Goal: Information Seeking & Learning: Understand process/instructions

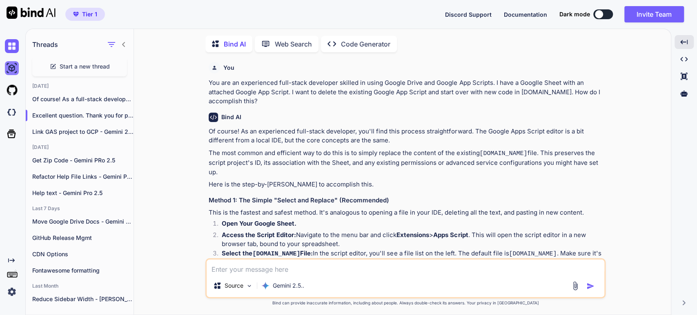
scroll to position [693, 0]
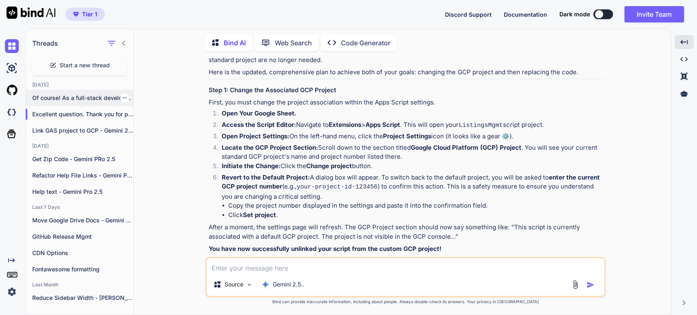
click at [43, 100] on p "Of course! As a full-stack developer wit..." at bounding box center [82, 98] width 101 height 8
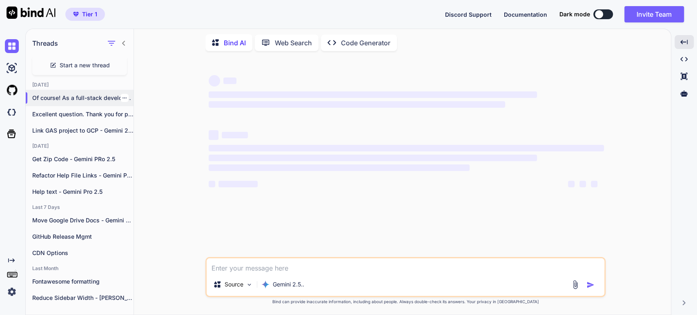
scroll to position [0, 0]
type textarea "x"
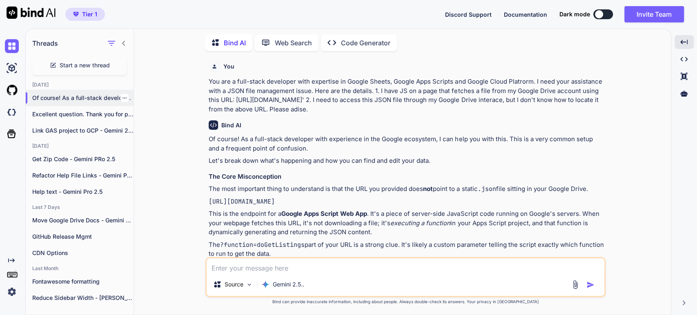
click at [122, 96] on icon "button" at bounding box center [124, 98] width 5 height 5
click at [138, 110] on span "Rename and Save" at bounding box center [158, 113] width 49 height 8
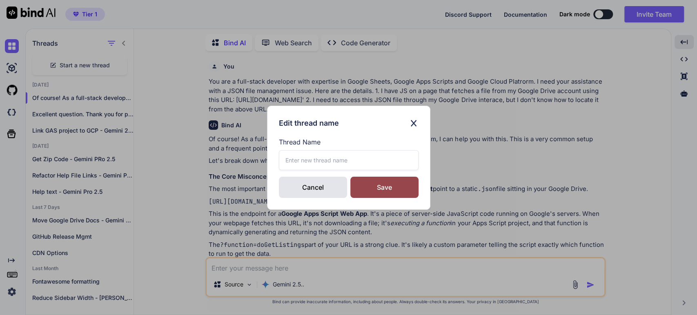
click at [291, 158] on input "text" at bounding box center [349, 160] width 140 height 20
type input "DNU Locate JSON File"
click at [393, 192] on div "Save" at bounding box center [384, 187] width 68 height 21
click at [318, 184] on div "Cancel" at bounding box center [313, 187] width 68 height 21
click at [314, 184] on div "Cancel" at bounding box center [313, 187] width 68 height 21
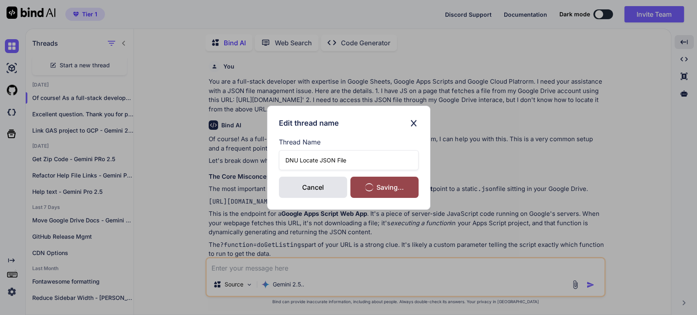
click at [631, 131] on div "Edit thread name Thread Name DNU Locate JSON File Cancel Saving..." at bounding box center [348, 157] width 697 height 315
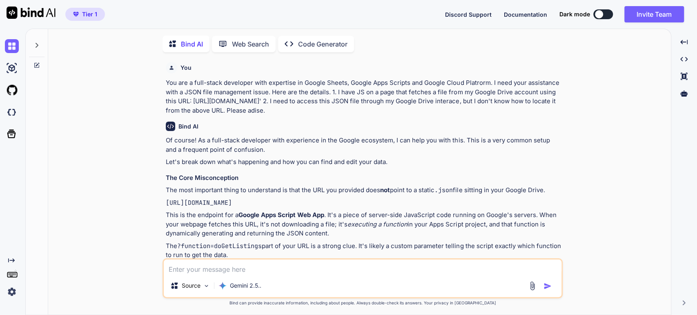
scroll to position [3, 0]
click at [37, 38] on div at bounding box center [37, 42] width 16 height 28
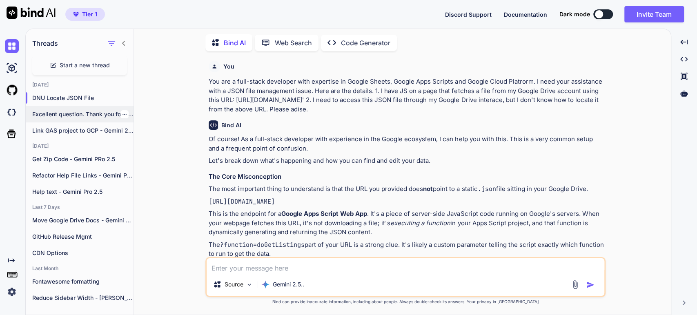
click at [60, 114] on p "Excellent question. Thank you for providing that..." at bounding box center [82, 114] width 101 height 8
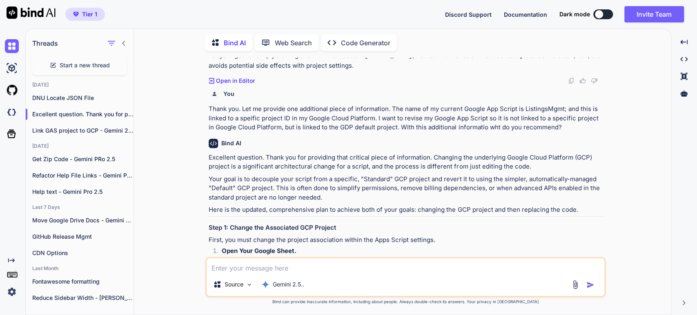
scroll to position [557, 0]
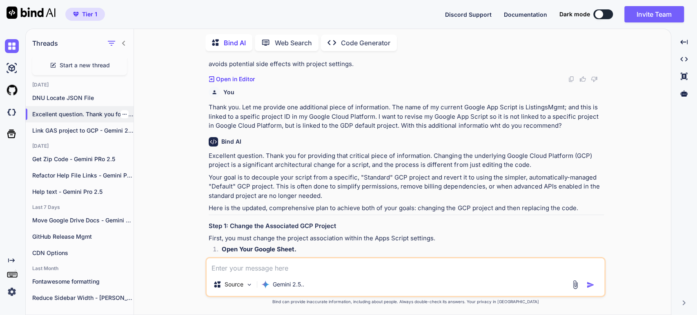
click at [122, 114] on icon "button" at bounding box center [124, 114] width 4 height 1
click at [294, 103] on p "Thank you. Let me provide one additional piece of information. The name of my c…" at bounding box center [406, 117] width 395 height 28
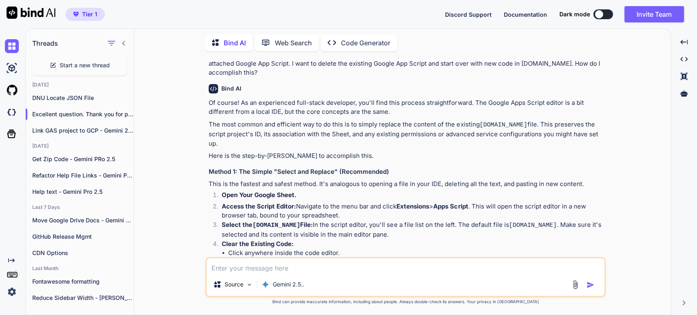
scroll to position [0, 0]
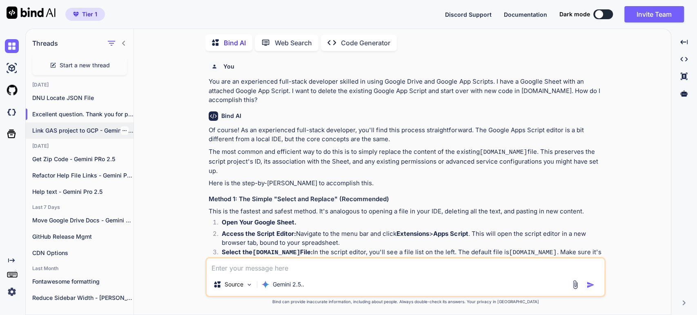
click at [56, 128] on p "Link GAS project to GCP - Gemini 2.5 Pro" at bounding box center [82, 131] width 101 height 8
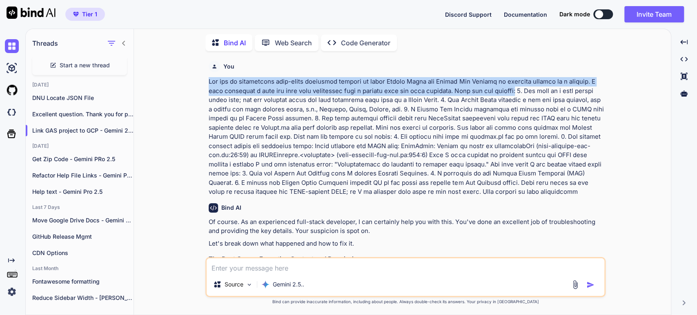
drag, startPoint x: 523, startPoint y: 91, endPoint x: 207, endPoint y: 80, distance: 315.4
click at [208, 82] on div "You Bind AI Of course. As an experienced full-stack developer, I can certainly …" at bounding box center [406, 158] width 399 height 200
copy p "You are an experienced full-stack developer skilled in using Google Drive and G…"
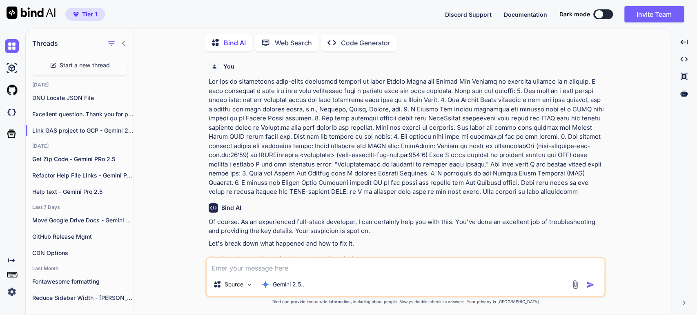
click at [82, 63] on span "Start a new thread" at bounding box center [85, 65] width 50 height 8
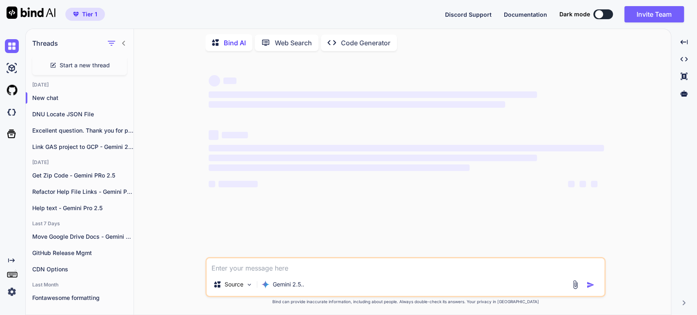
type textarea "x"
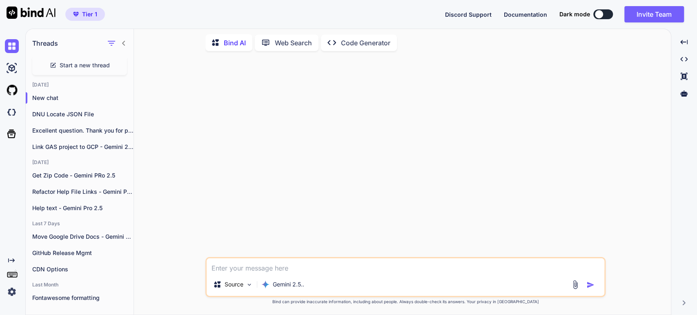
click at [225, 266] on textarea at bounding box center [406, 265] width 398 height 15
paste textarea "You are an experienced full-stack developer skilled in using Google Drive and G…"
type textarea "You are an experienced full-stack developer skilled in using Google Drive and G…"
type textarea "x"
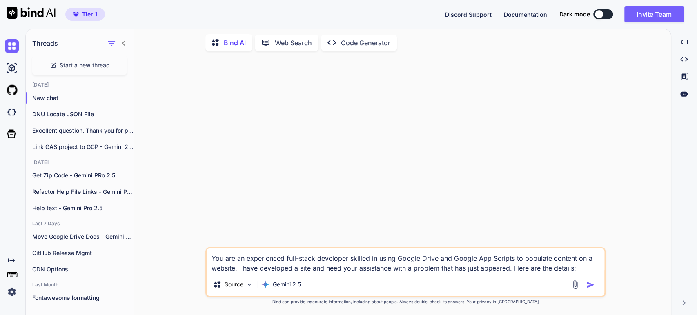
click at [474, 267] on textarea "You are an experienced full-stack developer skilled in using Google Drive and G…" at bounding box center [406, 261] width 398 height 24
type textarea "You are an experienced full-stack developer skilled in using Google Drive and G…"
click at [562, 266] on textarea "You are an experienced full-stack developer skilled in using Google Drive and G…" at bounding box center [406, 261] width 398 height 24
type textarea "x"
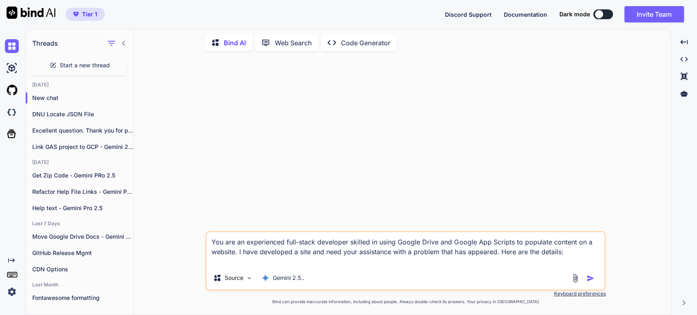
type textarea "You are an experienced full-stack developer skilled in using Google Drive and G…"
type textarea "x"
type textarea "You are an experienced full-stack developer skilled in using Google Drive and G…"
type textarea "x"
type textarea "You are an experienced full-stack developer skilled in using Google Drive and G…"
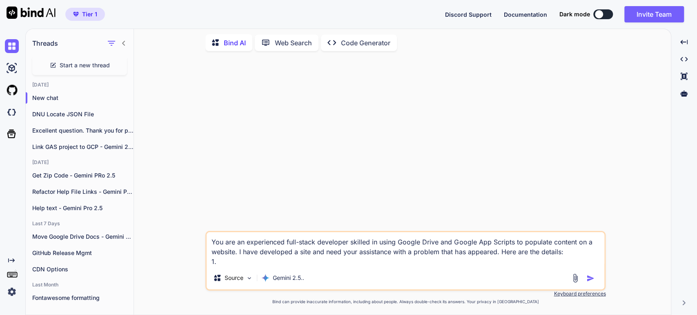
type textarea "x"
type textarea "You are an experienced full-stack developer skilled in using Google Drive and G…"
type textarea "x"
type textarea "You are an experienced full-stack developer skilled in using Google Drive and G…"
type textarea "x"
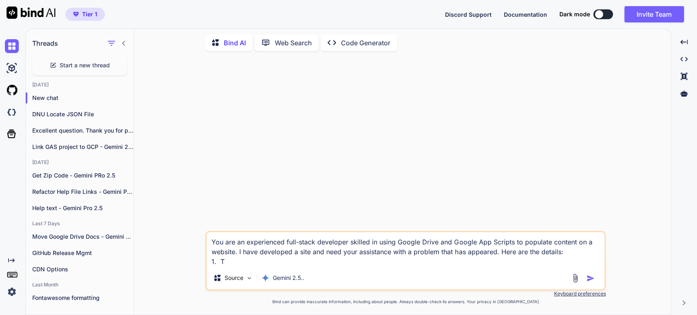
type textarea "You are an experienced full-stack developer skilled in using Google Drive and G…"
type textarea "x"
type textarea "You are an experienced full-stack developer skilled in using Google Drive and G…"
type textarea "x"
type textarea "You are an experienced full-stack developer skilled in using Google Drive and G…"
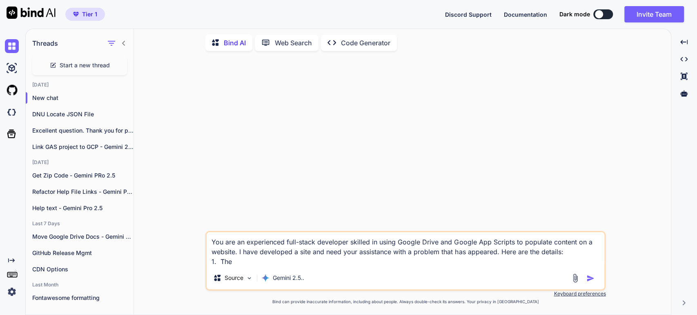
type textarea "x"
type textarea "You are an experienced full-stack developer skilled in using Google Drive and G…"
type textarea "x"
type textarea "You are an experienced full-stack developer skilled in using Google Drive and G…"
type textarea "x"
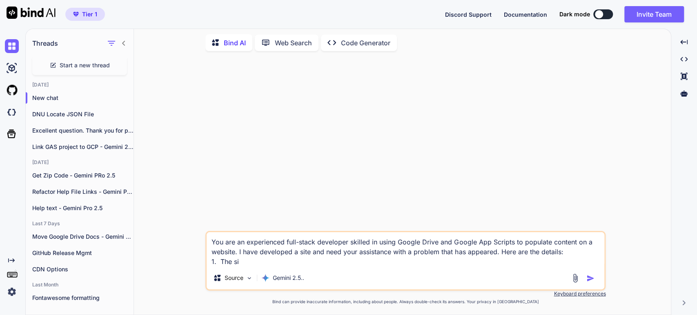
type textarea "You are an experienced full-stack developer skilled in using Google Drive and G…"
type textarea "x"
type textarea "You are an experienced full-stack developer skilled in using Google Drive and G…"
type textarea "x"
type textarea "You are an experienced full-stack developer skilled in using Google Drive and G…"
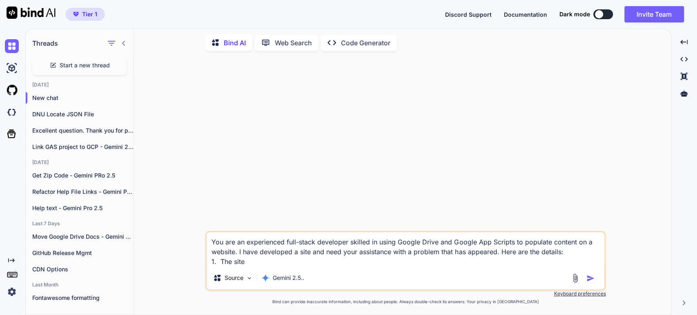
type textarea "x"
type textarea "You are an experienced full-stack developer skilled in using Google Drive and G…"
type textarea "x"
type textarea "You are an experienced full-stack developer skilled in using Google Drive and G…"
type textarea "x"
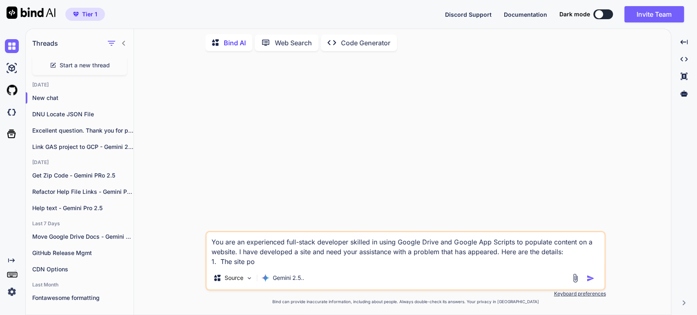
type textarea "You are an experienced full-stack developer skilled in using Google Drive and G…"
type textarea "x"
type textarea "You are an experienced full-stack developer skilled in using Google Drive and G…"
type textarea "x"
type textarea "You are an experienced full-stack developer skilled in using Google Drive and G…"
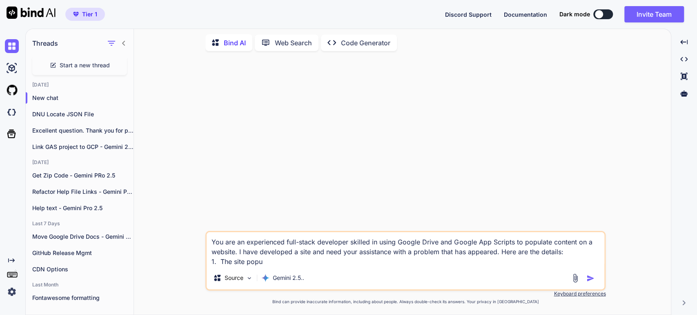
type textarea "x"
type textarea "You are an experienced full-stack developer skilled in using Google Drive and G…"
type textarea "x"
type textarea "You are an experienced full-stack developer skilled in using Google Drive and G…"
type textarea "x"
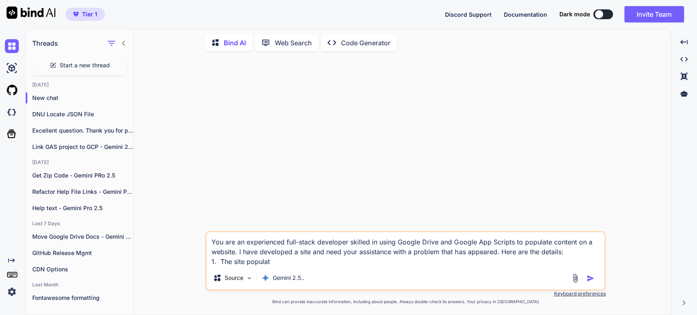
type textarea "You are an experienced full-stack developer skilled in using Google Drive and G…"
type textarea "x"
type textarea "You are an experienced full-stack developer skilled in using Google Drive and G…"
type textarea "x"
type textarea "You are an experienced full-stack developer skilled in using Google Drive and G…"
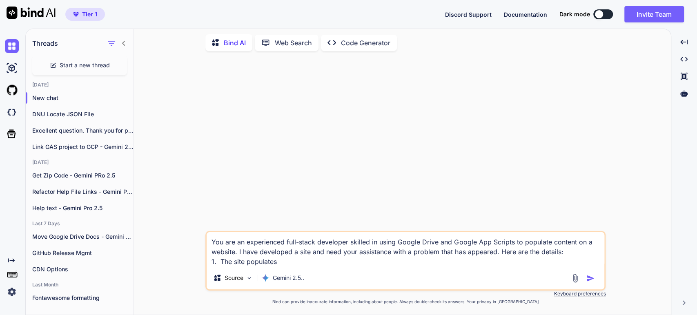
type textarea "x"
type textarea "You are an experienced full-stack developer skilled in using Google Drive and G…"
type textarea "x"
type textarea "You are an experienced full-stack developer skilled in using Google Drive and G…"
type textarea "x"
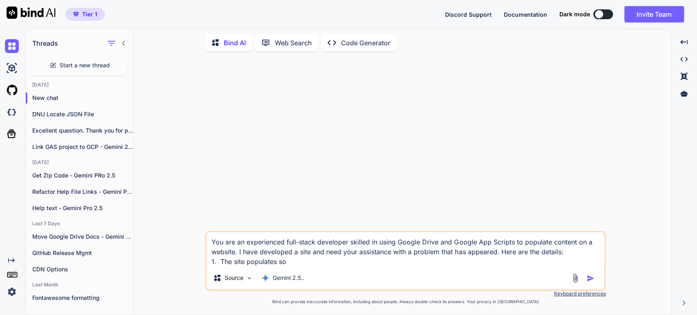
type textarea "You are an experienced full-stack developer skilled in using Google Drive and G…"
type textarea "x"
type textarea "You are an experienced full-stack developer skilled in using Google Drive and G…"
type textarea "x"
type textarea "You are an experienced full-stack developer skilled in using Google Drive and G…"
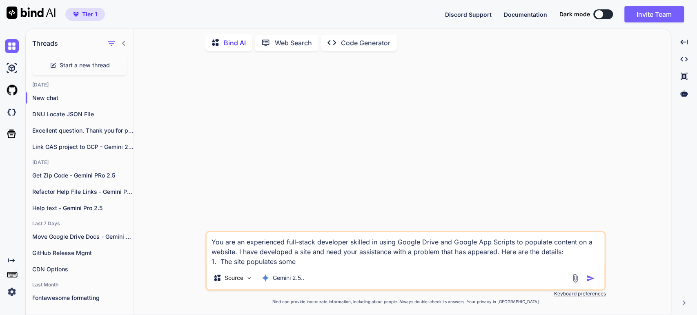
type textarea "x"
type textarea "You are an experienced full-stack developer skilled in using Google Drive and G…"
type textarea "x"
type textarea "You are an experienced full-stack developer skilled in using Google Drive and G…"
type textarea "x"
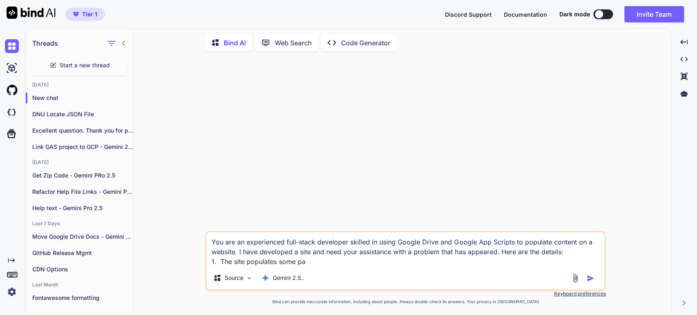
type textarea "You are an experienced full-stack developer skilled in using Google Drive and G…"
type textarea "x"
type textarea "You are an experienced full-stack developer skilled in using Google Drive and G…"
type textarea "x"
type textarea "You are an experienced full-stack developer skilled in using Google Drive and G…"
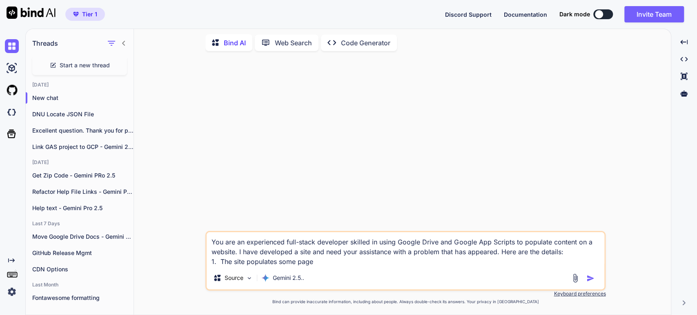
type textarea "x"
type textarea "You are an experienced full-stack developer skilled in using Google Drive and G…"
type textarea "x"
type textarea "You are an experienced full-stack developer skilled in using Google Drive and G…"
type textarea "x"
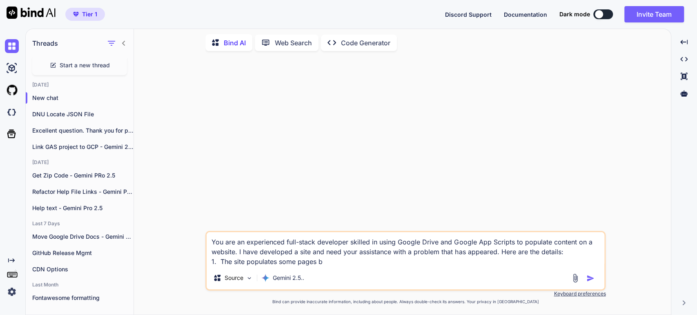
type textarea "You are an experienced full-stack developer skilled in using Google Drive and G…"
type textarea "x"
type textarea "You are an experienced full-stack developer skilled in using Google Drive and G…"
type textarea "x"
type textarea "You are an experienced full-stack developer skilled in using Google Drive and G…"
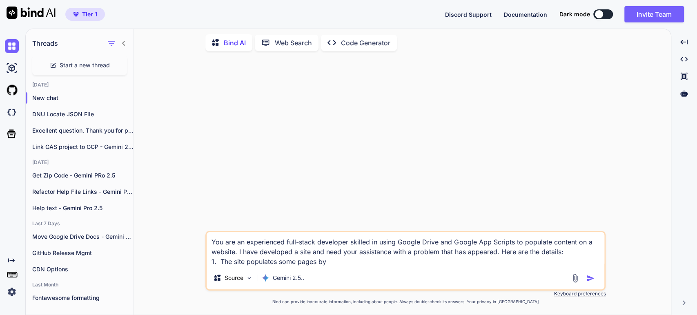
type textarea "x"
type textarea "You are an experienced full-stack developer skilled in using Google Drive and G…"
type textarea "x"
type textarea "You are an experienced full-stack developer skilled in using Google Drive and G…"
type textarea "x"
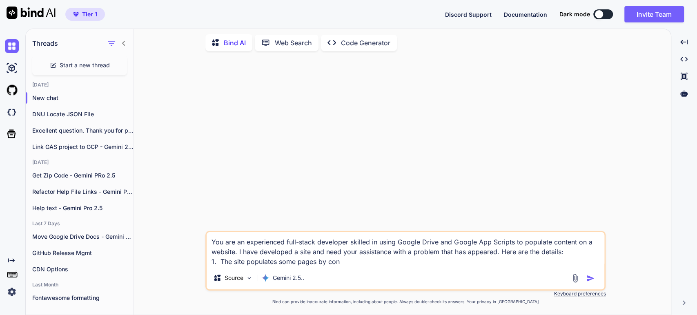
type textarea "You are an experienced full-stack developer skilled in using Google Drive and G…"
type textarea "x"
type textarea "You are an experienced full-stack developer skilled in using Google Drive and G…"
type textarea "x"
type textarea "You are an experienced full-stack developer skilled in using Google Drive and G…"
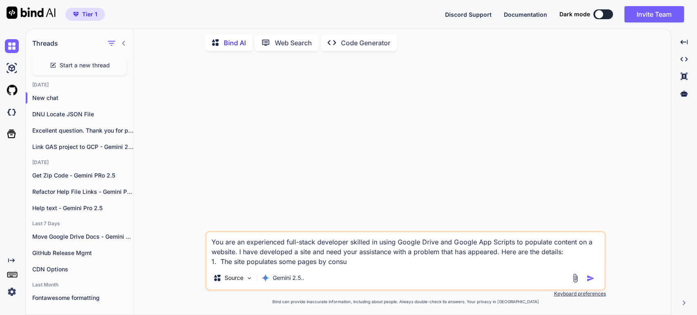
type textarea "x"
type textarea "You are an experienced full-stack developer skilled in using Google Drive and G…"
type textarea "x"
type textarea "You are an experienced full-stack developer skilled in using Google Drive and G…"
type textarea "x"
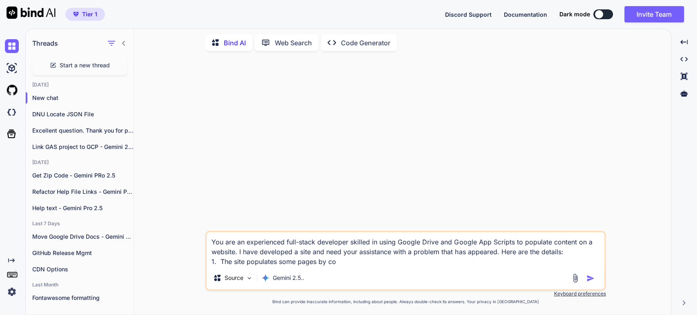
type textarea "You are an experienced full-stack developer skilled in using Google Drive and G…"
type textarea "x"
type textarea "You are an experienced full-stack developer skilled in using Google Drive and G…"
type textarea "x"
type textarea "You are an experienced full-stack developer skilled in using Google Drive and G…"
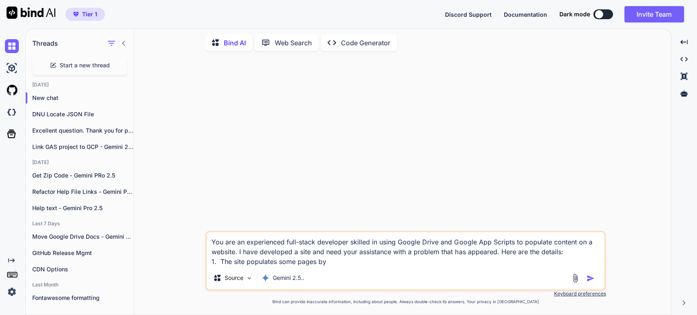
type textarea "x"
type textarea "You are an experienced full-stack developer skilled in using Google Drive and G…"
type textarea "x"
type textarea "You are an experienced full-stack developer skilled in using Google Drive and G…"
type textarea "x"
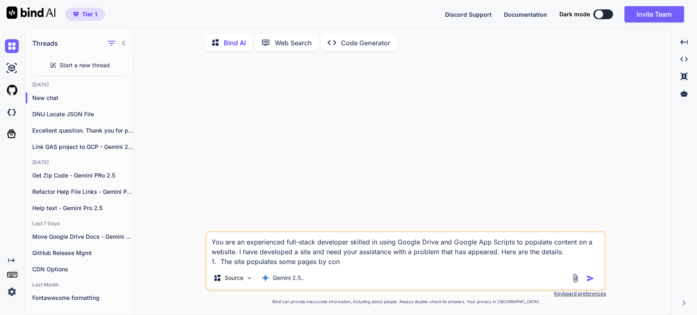
type textarea "You are an experienced full-stack developer skilled in using Google Drive and G…"
type textarea "x"
type textarea "You are an experienced full-stack developer skilled in using Google Drive and G…"
type textarea "x"
type textarea "You are an experienced full-stack developer skilled in using Google Drive and G…"
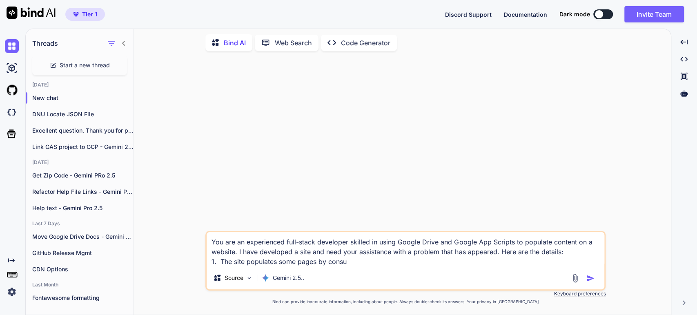
type textarea "x"
type textarea "You are an experienced full-stack developer skilled in using Google Drive and G…"
type textarea "x"
type textarea "You are an experienced full-stack developer skilled in using Google Drive and G…"
type textarea "x"
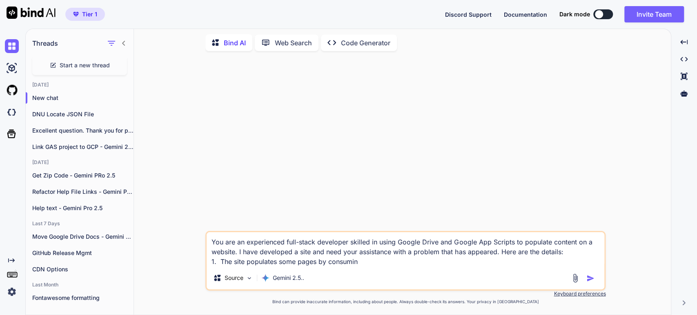
type textarea "You are an experienced full-stack developer skilled in using Google Drive and G…"
type textarea "x"
type textarea "You are an experienced full-stack developer skilled in using Google Drive and G…"
type textarea "x"
type textarea "You are an experienced full-stack developer skilled in using Google Drive and G…"
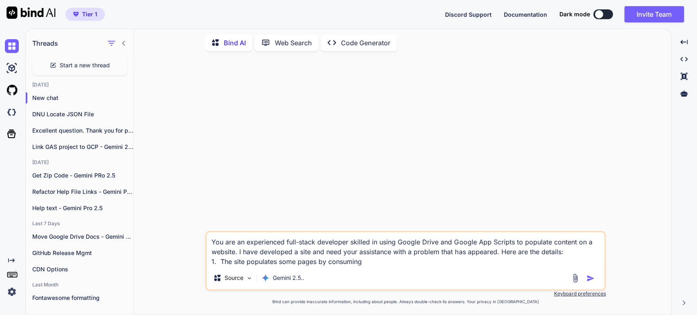
type textarea "x"
type textarea "You are an experienced full-stack developer skilled in using Google Drive and G…"
type textarea "x"
type textarea "You are an experienced full-stack developer skilled in using Google Drive and G…"
type textarea "x"
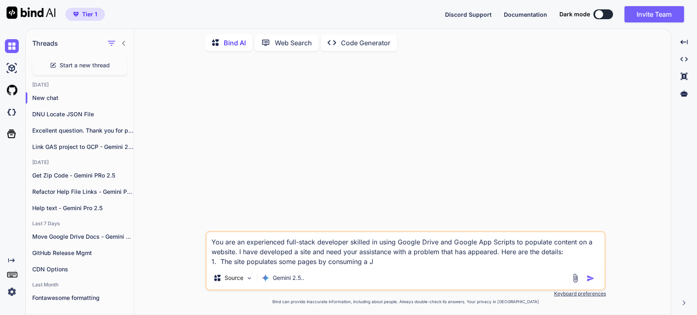
type textarea "You are an experienced full-stack developer skilled in using Google Drive and G…"
type textarea "x"
type textarea "You are an experienced full-stack developer skilled in using Google Drive and G…"
type textarea "x"
type textarea "You are an experienced full-stack developer skilled in using Google Drive and G…"
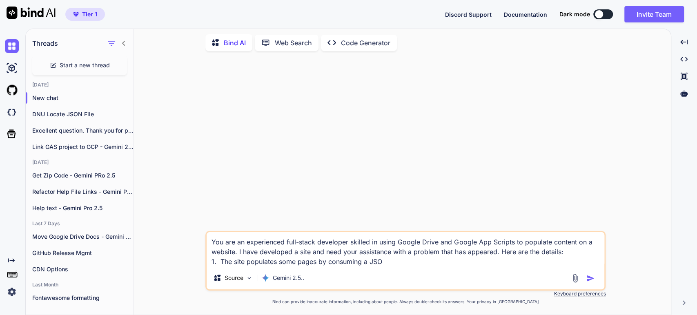
type textarea "x"
type textarea "You are an experienced full-stack developer skilled in using Google Drive and G…"
type textarea "x"
type textarea "You are an experienced full-stack developer skilled in using Google Drive and G…"
type textarea "x"
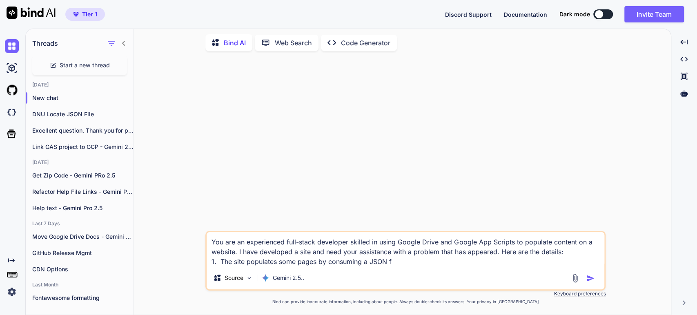
type textarea "You are an experienced full-stack developer skilled in using Google Drive and G…"
type textarea "x"
type textarea "You are an experienced full-stack developer skilled in using Google Drive and G…"
type textarea "x"
type textarea "You are an experienced full-stack developer skilled in using Google Drive and G…"
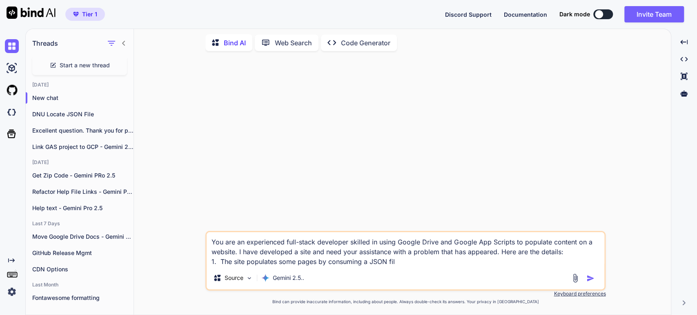
type textarea "x"
type textarea "You are an experienced full-stack developer skilled in using Google Drive and G…"
type textarea "x"
type textarea "You are an experienced full-stack developer skilled in using Google Drive and G…"
type textarea "x"
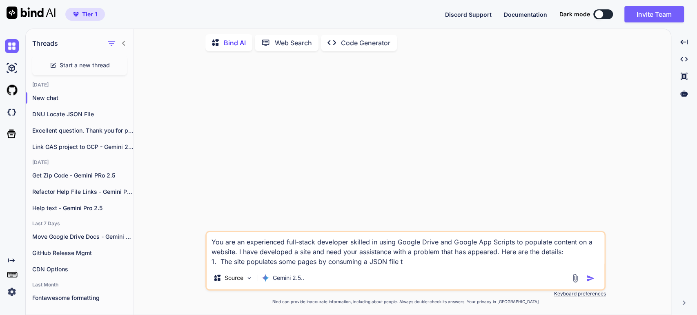
type textarea "You are an experienced full-stack developer skilled in using Google Drive and G…"
type textarea "x"
type textarea "You are an experienced full-stack developer skilled in using Google Drive and G…"
type textarea "x"
type textarea "You are an experienced full-stack developer skilled in using Google Drive and G…"
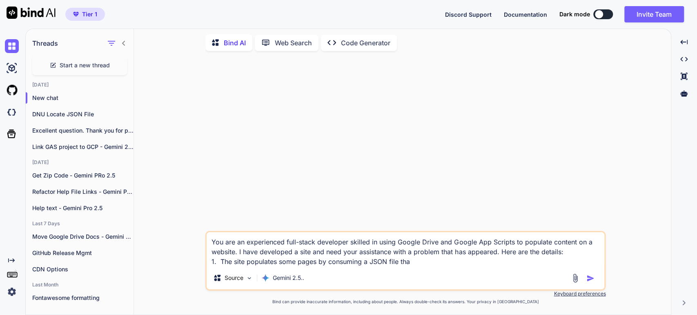
type textarea "x"
type textarea "You are an experienced full-stack developer skilled in using Google Drive and G…"
type textarea "x"
type textarea "You are an experienced full-stack developer skilled in using Google Drive and G…"
type textarea "x"
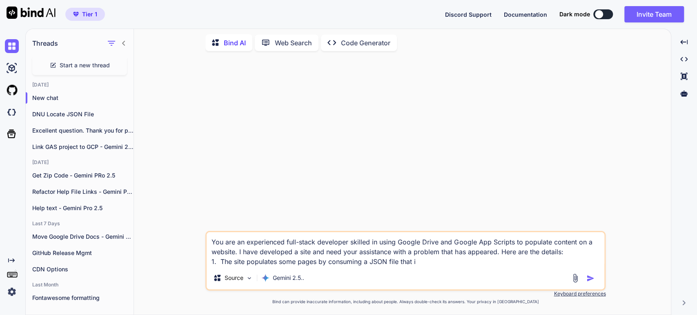
type textarea "You are an experienced full-stack developer skilled in using Google Drive and G…"
type textarea "x"
type textarea "You are an experienced full-stack developer skilled in using Google Drive and G…"
type textarea "x"
type textarea "You are an experienced full-stack developer skilled in using Google Drive and G…"
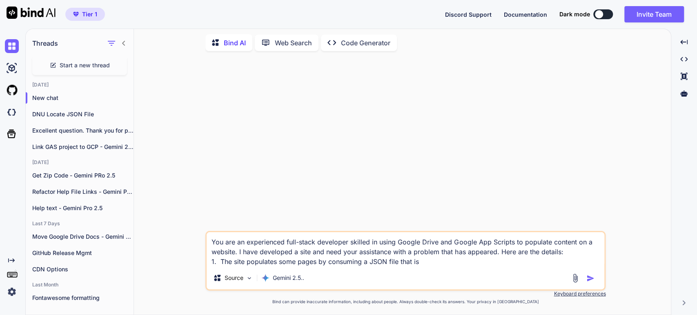
type textarea "x"
type textarea "You are an experienced full-stack developer skilled in using Google Drive and G…"
type textarea "x"
type textarea "You are an experienced full-stack developer skilled in using Google Drive and G…"
type textarea "x"
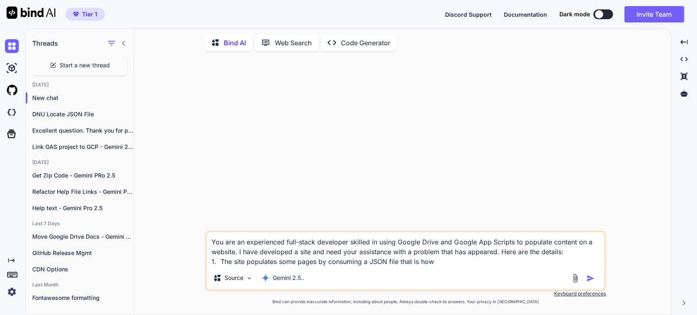
type textarea "You are an experienced full-stack developer skilled in using Google Drive and G…"
type textarea "x"
type textarea "You are an experienced full-stack developer skilled in using Google Drive and G…"
type textarea "x"
type textarea "You are an experienced full-stack developer skilled in using Google Drive and G…"
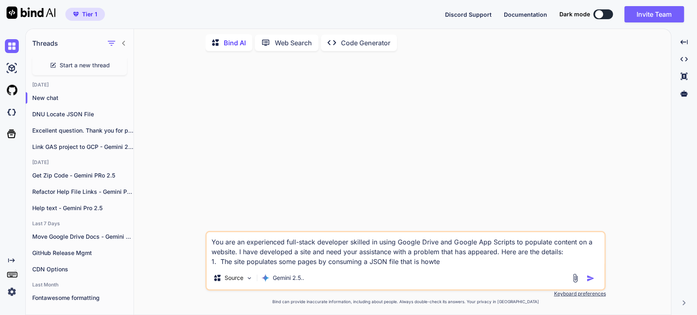
type textarea "x"
type textarea "You are an experienced full-stack developer skilled in using Google Drive and G…"
type textarea "x"
type textarea "You are an experienced full-stack developer skilled in using Google Drive and G…"
type textarea "x"
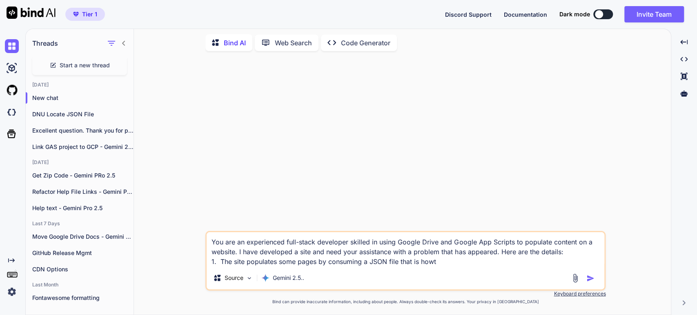
type textarea "You are an experienced full-stack developer skilled in using Google Drive and G…"
type textarea "x"
type textarea "You are an experienced full-stack developer skilled in using Google Drive and G…"
type textarea "x"
type textarea "You are an experienced full-stack developer skilled in using Google Drive and G…"
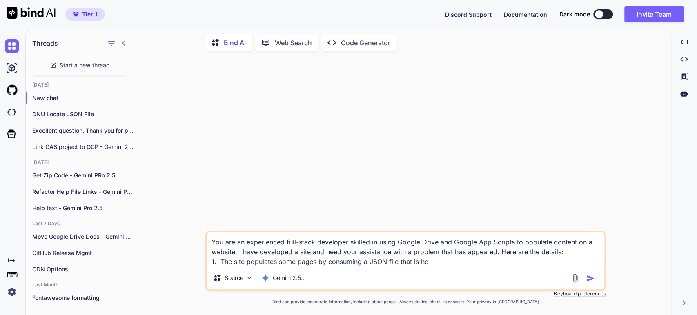
type textarea "x"
type textarea "You are an experienced full-stack developer skilled in using Google Drive and G…"
type textarea "x"
type textarea "You are an experienced full-stack developer skilled in using Google Drive and G…"
type textarea "x"
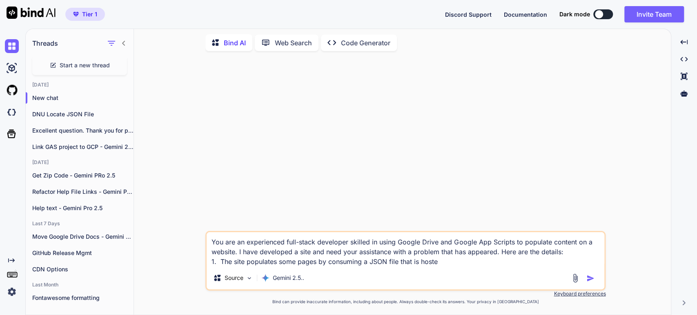
type textarea "You are an experienced full-stack developer skilled in using Google Drive and G…"
type textarea "x"
type textarea "You are an experienced full-stack developer skilled in using Google Drive and G…"
type textarea "x"
type textarea "You are an experienced full-stack developer skilled in using Google Drive and G…"
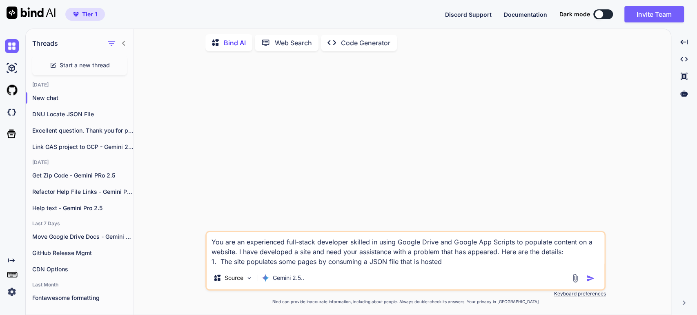
type textarea "x"
type textarea "You are an experienced full-stack developer skilled in using Google Drive and G…"
type textarea "x"
type textarea "You are an experienced full-stack developer skilled in using Google Drive and G…"
type textarea "x"
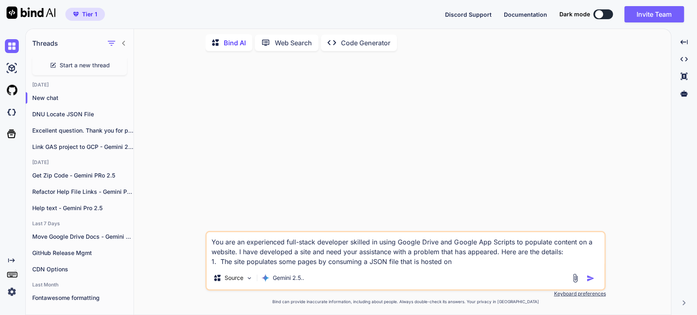
type textarea "You are an experienced full-stack developer skilled in using Google Drive and G…"
type textarea "x"
type textarea "You are an experienced full-stack developer skilled in using Google Drive and G…"
type textarea "x"
type textarea "You are an experienced full-stack developer skilled in using Google Drive and G…"
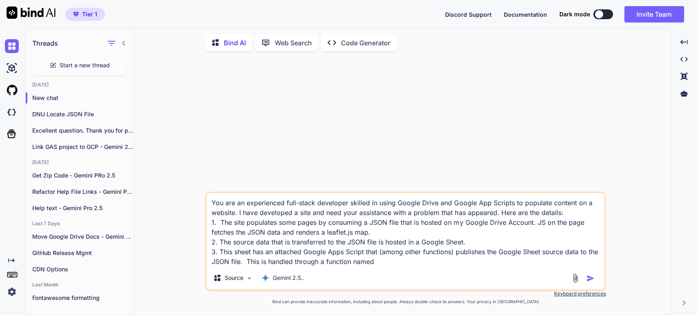
drag, startPoint x: 379, startPoint y: 257, endPoint x: 352, endPoint y: 263, distance: 28.1
click at [352, 261] on textarea "You are an experienced full-stack developer skilled in using Google Drive and G…" at bounding box center [406, 229] width 398 height 73
click at [352, 263] on textarea "You are an experienced full-stack developer skilled in using Google Drive and G…" at bounding box center [406, 229] width 398 height 73
drag, startPoint x: 378, startPoint y: 263, endPoint x: 247, endPoint y: 263, distance: 130.7
click at [244, 263] on textarea "You are an experienced full-stack developer skilled in using Google Drive and G…" at bounding box center [406, 229] width 398 height 73
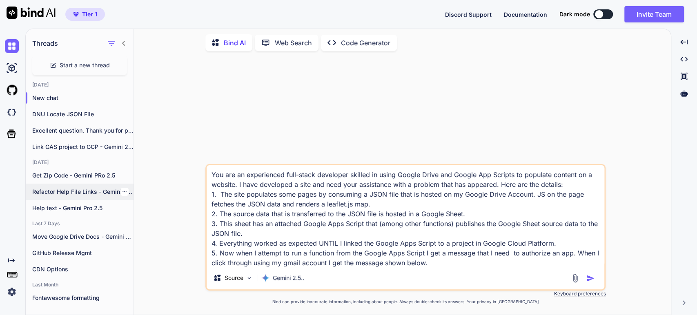
scroll to position [20, 0]
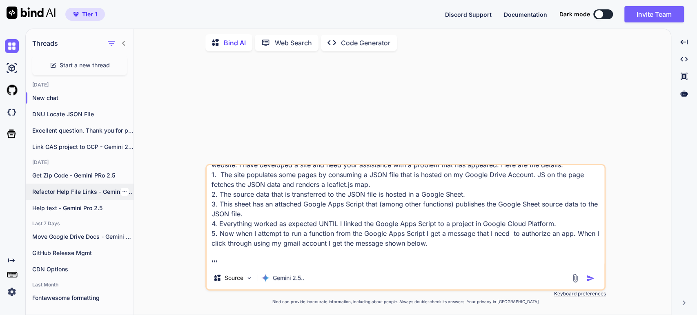
paste textarea "Access blocked: eqlistingmaps has not completed the Google verification process"
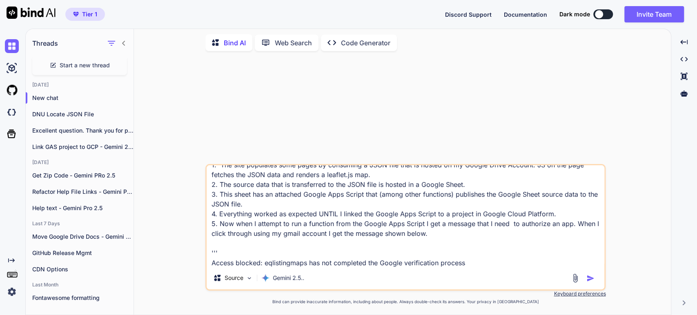
click at [224, 260] on textarea "You are an experienced full-stack developer skilled in using Google Drive and G…" at bounding box center [406, 215] width 398 height 101
click at [222, 254] on textarea "You are an experienced full-stack developer skilled in using Google Drive and G…" at bounding box center [406, 215] width 398 height 101
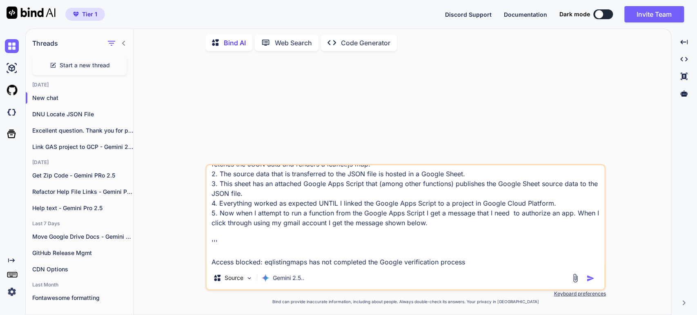
scroll to position [41, 0]
drag, startPoint x: 474, startPoint y: 264, endPoint x: 194, endPoint y: 270, distance: 280.2
click at [194, 270] on div "You are an experienced full-stack developer skilled in using Google Drive and G…" at bounding box center [405, 186] width 530 height 257
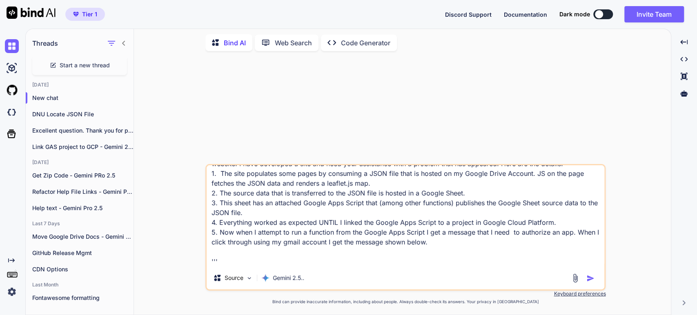
drag, startPoint x: 428, startPoint y: 221, endPoint x: 353, endPoint y: 223, distance: 74.3
click at [353, 223] on textarea "You are an experienced full-stack developer skilled in using Google Drive and G…" at bounding box center [406, 215] width 398 height 101
paste textarea "Access blocked: eqlistingmaps has not completed the Google verification process"
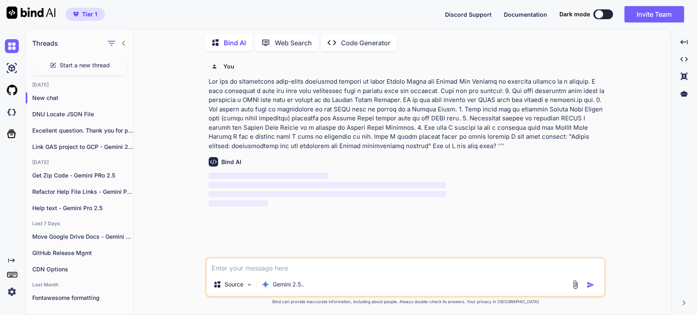
scroll to position [0, 0]
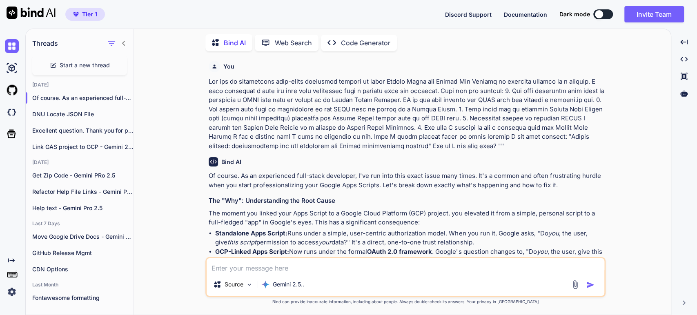
click at [469, 231] on li "Standalone Apps Script: Runs under a simple, user-centric authorization model. …" at bounding box center [409, 238] width 389 height 18
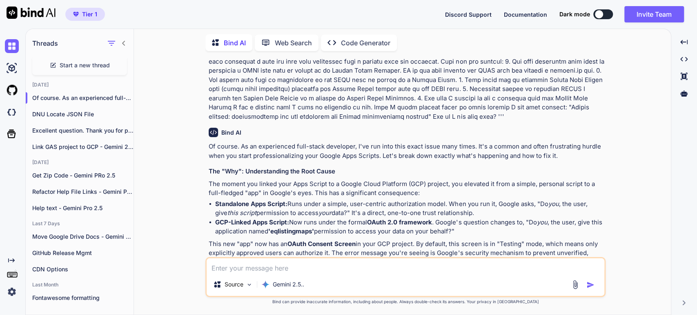
scroll to position [45, 0]
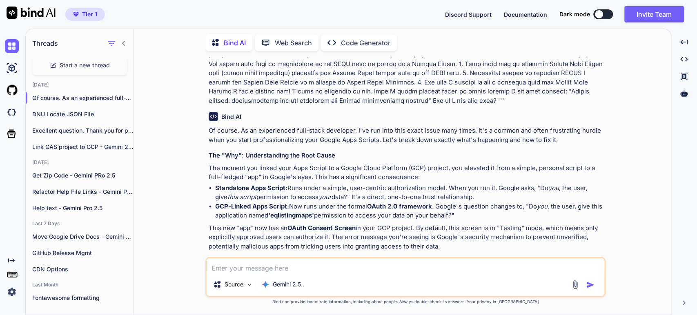
drag, startPoint x: 529, startPoint y: 206, endPoint x: 512, endPoint y: 207, distance: 17.6
click at [529, 206] on li "GCP-Linked Apps Script: Now runs under the formal OAuth 2.0 framework . Google'…" at bounding box center [409, 211] width 389 height 18
click at [298, 214] on strong "'eqlistingmaps'" at bounding box center [291, 216] width 46 height 8
click at [386, 215] on li "GCP-Linked Apps Script: Now runs under the formal OAuth 2.0 framework . Google'…" at bounding box center [409, 211] width 389 height 18
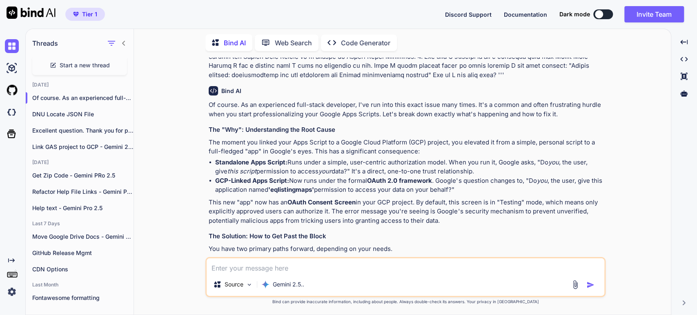
scroll to position [91, 0]
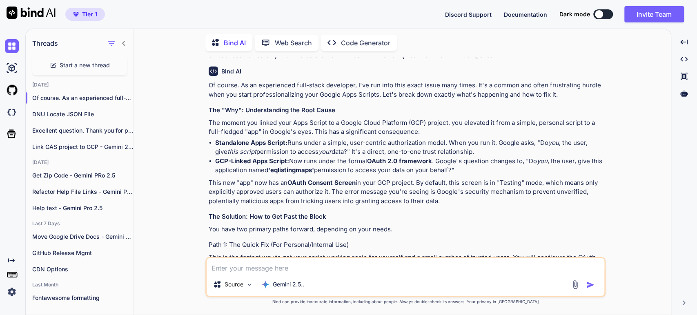
click at [344, 182] on strong "OAuth Consent Screen" at bounding box center [321, 183] width 68 height 8
click at [425, 179] on p "This new "app" now has an OAuth Consent Screen in your GCP project. By default,…" at bounding box center [406, 192] width 395 height 28
drag, startPoint x: 559, startPoint y: 183, endPoint x: 500, endPoint y: 182, distance: 59.6
click at [557, 183] on p "This new "app" now has an OAuth Consent Screen in your GCP project. By default,…" at bounding box center [406, 192] width 395 height 28
click at [347, 185] on strong "OAuth Consent Screen" at bounding box center [321, 183] width 68 height 8
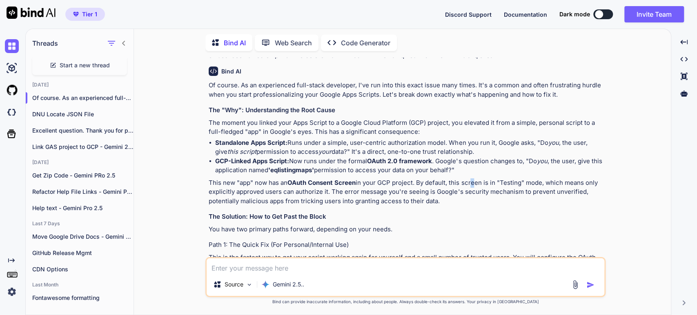
click at [470, 187] on p "This new "app" now has an OAuth Consent Screen in your GCP project. By default,…" at bounding box center [406, 192] width 395 height 28
click at [550, 186] on p "This new "app" now has an OAuth Consent Screen in your GCP project. By default,…" at bounding box center [406, 192] width 395 height 28
click at [382, 204] on p "This new "app" now has an OAuth Consent Screen in your GCP project. By default,…" at bounding box center [406, 192] width 395 height 28
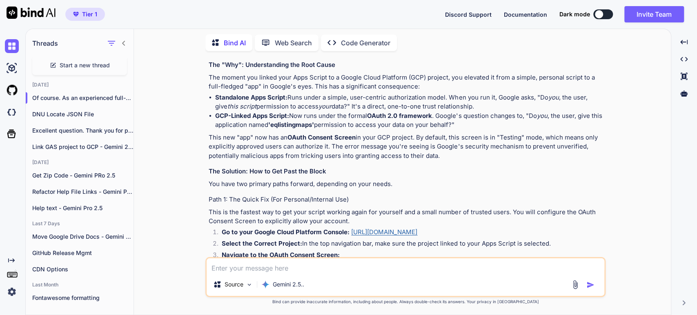
click at [305, 183] on p "You have two primary paths forward, depending on your needs." at bounding box center [406, 184] width 395 height 9
click at [305, 199] on h4 "Path 1: The Quick Fix (For Personal/Internal Use)" at bounding box center [406, 199] width 395 height 9
click at [510, 211] on p "This is the fastest way to get your script working again for yourself and a sma…" at bounding box center [406, 217] width 395 height 18
click at [311, 216] on p "This is the fastest way to get your script working again for yourself and a sma…" at bounding box center [406, 217] width 395 height 18
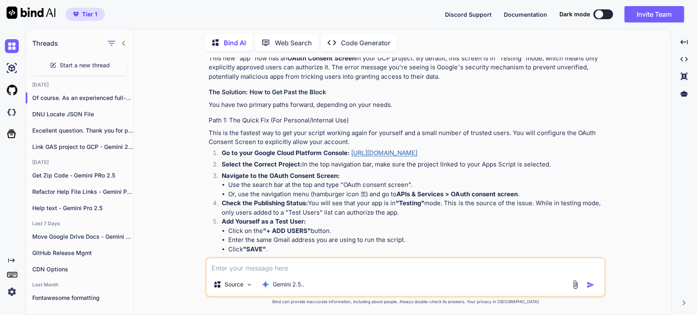
scroll to position [227, 0]
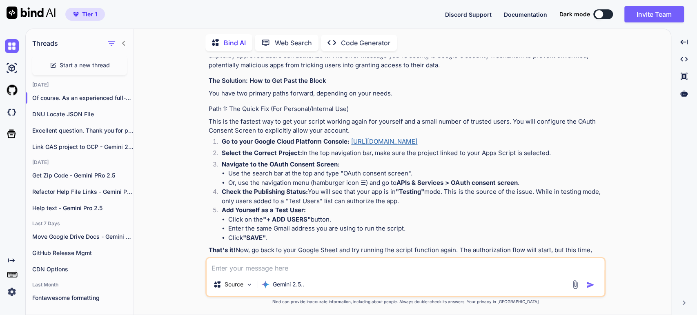
click at [461, 193] on li "Check the Publishing Status: You will see that your app is in "Testing" mode. T…" at bounding box center [409, 196] width 389 height 18
click at [297, 199] on li "Check the Publishing Status: You will see that your app is in "Testing" mode. T…" at bounding box center [409, 196] width 389 height 18
click at [294, 229] on li "Enter the same Gmail address you are using to run the script." at bounding box center [416, 228] width 376 height 9
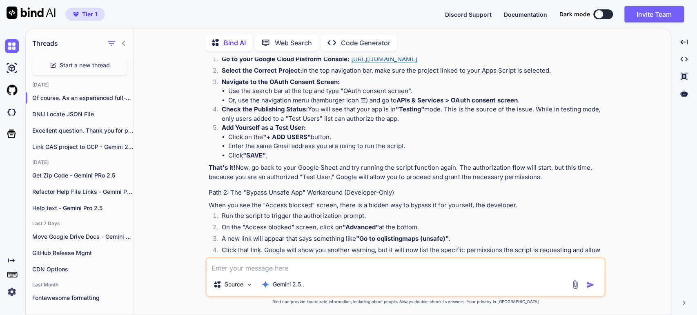
scroll to position [317, 0]
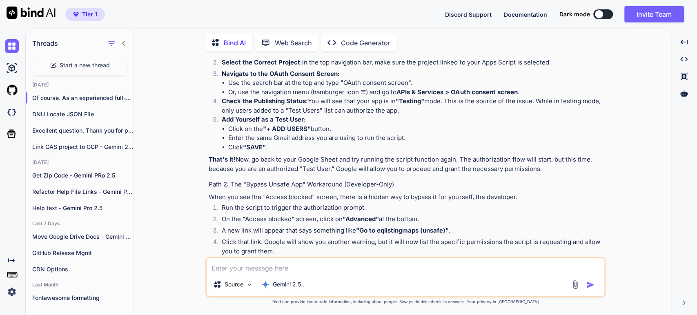
click at [336, 159] on p "That's it! Now, go back to your Google Sheet and try running the script functio…" at bounding box center [406, 164] width 395 height 18
click at [461, 156] on p "That's it! Now, go back to your Google Sheet and try running the script functio…" at bounding box center [406, 164] width 395 height 18
click at [496, 155] on p "That's it! Now, go back to your Google Sheet and try running the script functio…" at bounding box center [406, 164] width 395 height 18
click at [394, 168] on p "That's it! Now, go back to your Google Sheet and try running the script functio…" at bounding box center [406, 164] width 395 height 18
click at [258, 182] on h4 "Path 2: The "Bypass Unsafe App" Workaround (Developer-Only)" at bounding box center [406, 184] width 395 height 9
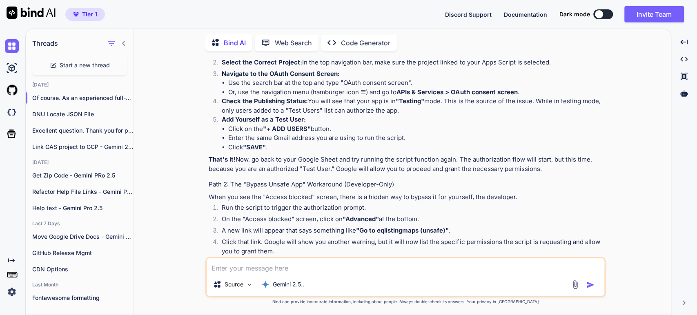
click at [335, 182] on h4 "Path 2: The "Bypass Unsafe App" Workaround (Developer-Only)" at bounding box center [406, 184] width 395 height 9
click at [369, 180] on h4 "Path 2: The "Bypass Unsafe App" Workaround (Developer-Only)" at bounding box center [406, 184] width 395 height 9
click at [340, 191] on div "Of course. As an experienced full-stack developer, I've run into this exact iss…" at bounding box center [406, 152] width 395 height 597
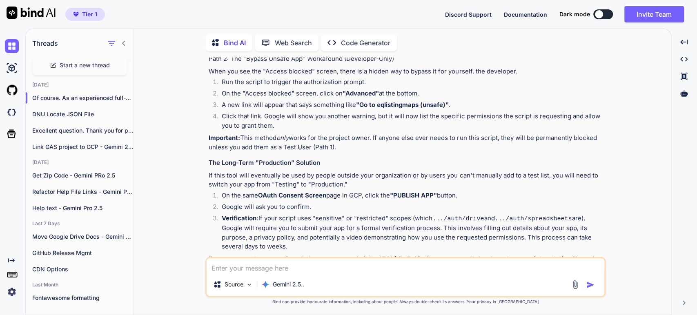
scroll to position [454, 0]
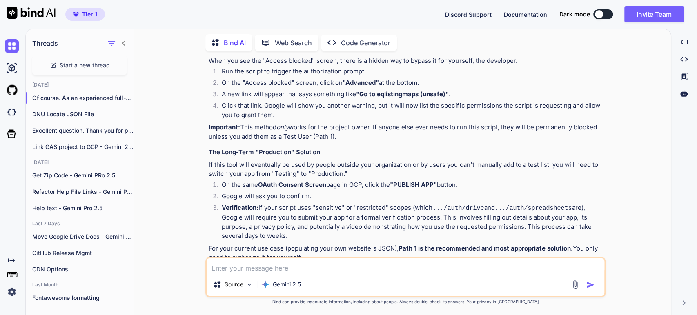
click at [315, 164] on p "If this tool will eventually be used by people outside your organization or by …" at bounding box center [406, 169] width 395 height 18
click at [521, 242] on div "Of course. As an experienced full-stack developer, I've run into this exact iss…" at bounding box center [406, 16] width 395 height 597
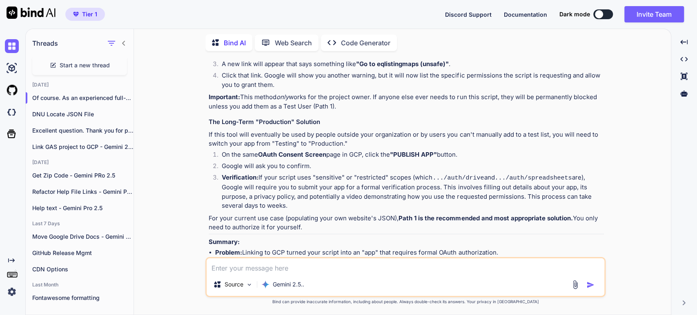
scroll to position [525, 0]
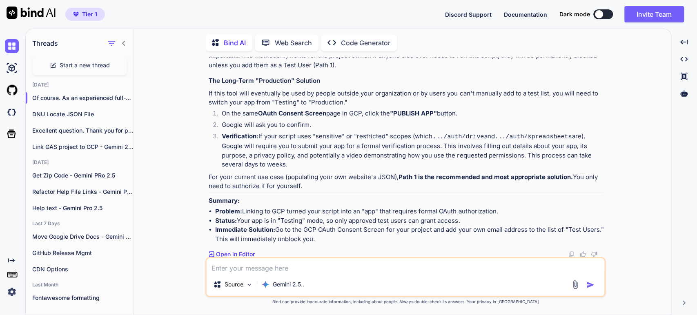
click at [304, 183] on p "For your current use case (populating your own website's JSON), Path 1 is the r…" at bounding box center [406, 182] width 395 height 18
click at [307, 210] on li "Problem: Linking to GCP turned your script into an "app" that requires formal O…" at bounding box center [409, 211] width 389 height 9
click at [339, 229] on li "Immediate Solution: Go to the GCP OAuth Consent Screen for your project and add…" at bounding box center [409, 234] width 389 height 18
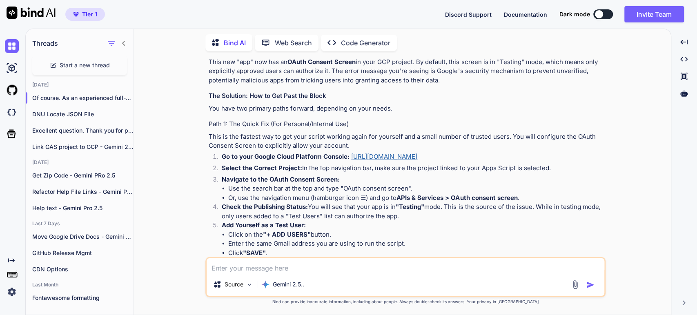
scroll to position [207, 0]
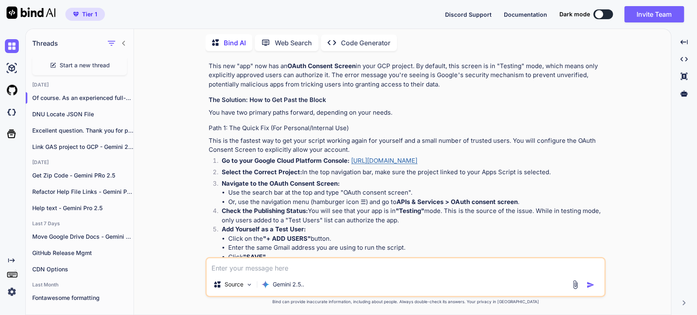
click at [281, 131] on h4 "Path 1: The Quick Fix (For Personal/Internal Use)" at bounding box center [406, 128] width 395 height 9
click at [327, 127] on h4 "Path 1: The Quick Fix (For Personal/Internal Use)" at bounding box center [406, 128] width 395 height 9
drag, startPoint x: 409, startPoint y: 192, endPoint x: 345, endPoint y: 194, distance: 64.1
click at [345, 194] on li "Use the search bar at the top and type "OAuth consent screen"." at bounding box center [416, 192] width 376 height 9
copy li "OAuth consent screen"
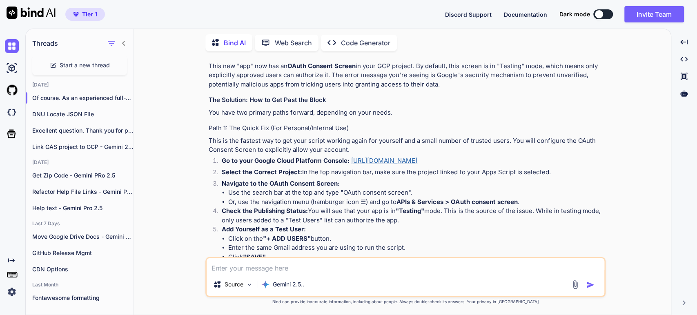
click at [339, 209] on li "Check the Publishing Status: You will see that your app is in "Testing" mode. T…" at bounding box center [409, 216] width 389 height 18
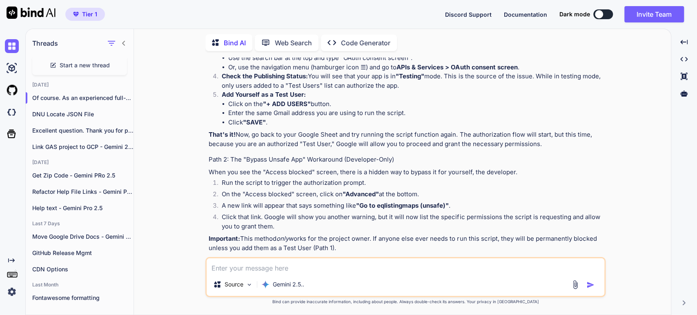
scroll to position [343, 0]
